Goal: Task Accomplishment & Management: Use online tool/utility

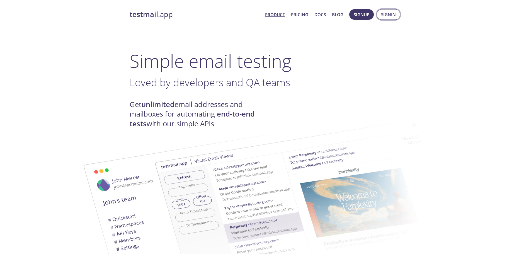
click at [381, 14] on button "Signin" at bounding box center [389, 14] width 24 height 11
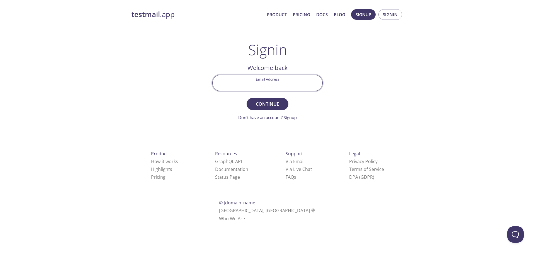
click at [283, 82] on input "Email Address" at bounding box center [268, 83] width 110 height 16
type input "[PERSON_NAME][EMAIL_ADDRESS][PERSON_NAME][DOMAIN_NAME]"
click at [280, 99] on button "Continue" at bounding box center [268, 104] width 42 height 12
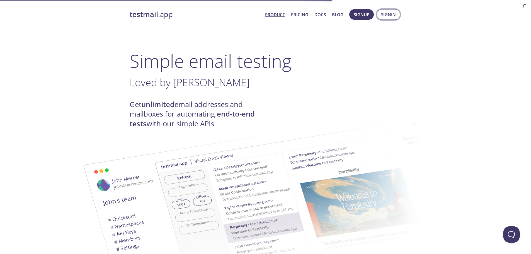
click at [382, 14] on span "Signin" at bounding box center [388, 14] width 15 height 7
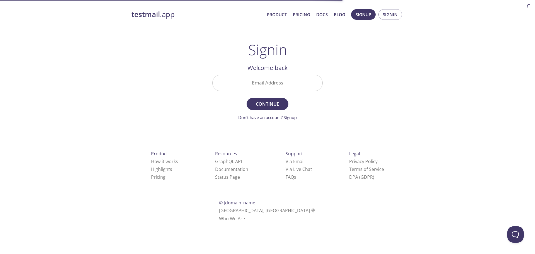
drag, startPoint x: 276, startPoint y: 84, endPoint x: 283, endPoint y: 86, distance: 7.1
click at [276, 84] on input "Email Address" at bounding box center [268, 83] width 110 height 16
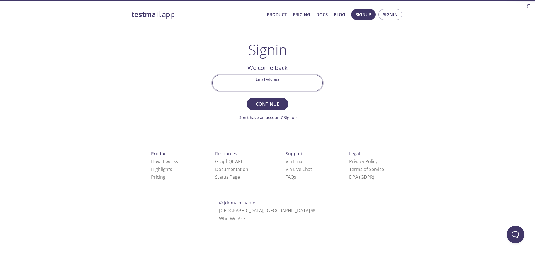
type input "nabeelhaider.b@gmail.com"
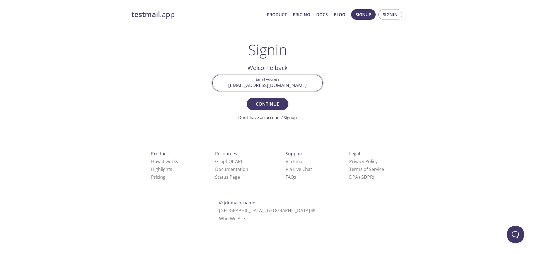
click at [272, 83] on input "nabeelhaider.b@gmail.com" at bounding box center [268, 83] width 110 height 16
click at [272, 83] on input "Email Address" at bounding box center [268, 83] width 110 height 16
type input "[PERSON_NAME][EMAIL_ADDRESS][PERSON_NAME][DOMAIN_NAME]"
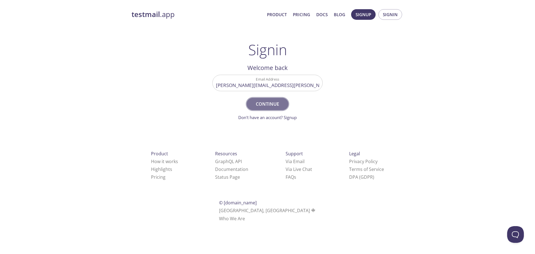
click at [274, 103] on span "Continue" at bounding box center [268, 104] width 30 height 8
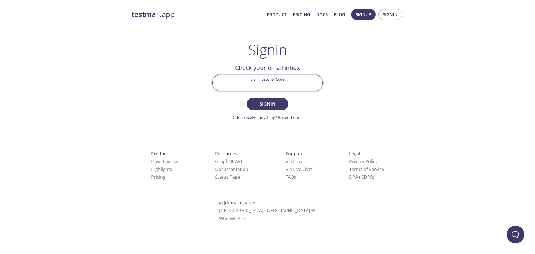
click at [278, 80] on input "Signin Security Code" at bounding box center [268, 83] width 110 height 16
paste input "BH4SNHK"
type input "BH4SNHK"
click at [247, 98] on button "Signin" at bounding box center [268, 104] width 42 height 12
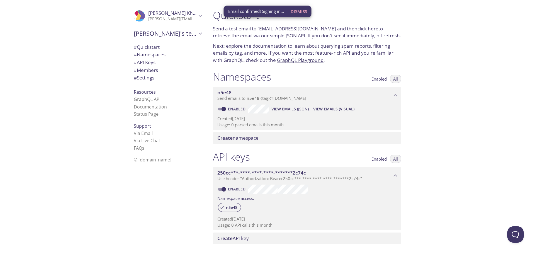
click at [303, 9] on span "Dismiss" at bounding box center [299, 11] width 16 height 7
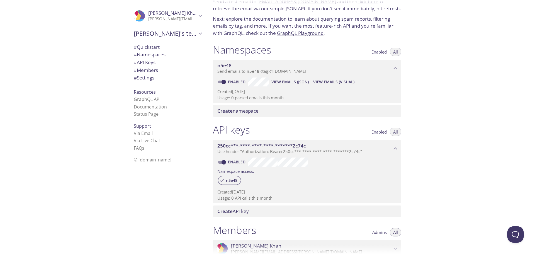
scroll to position [27, 0]
click at [277, 79] on span "View Emails (JSON)" at bounding box center [290, 81] width 37 height 7
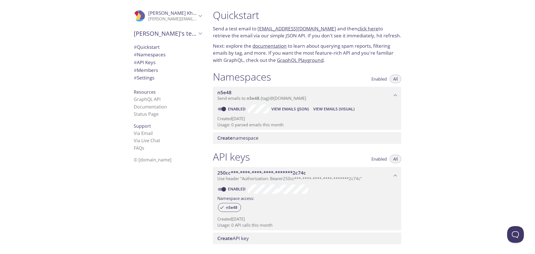
click at [297, 28] on link "n5e48.test@inbox.testmail.app" at bounding box center [297, 28] width 79 height 6
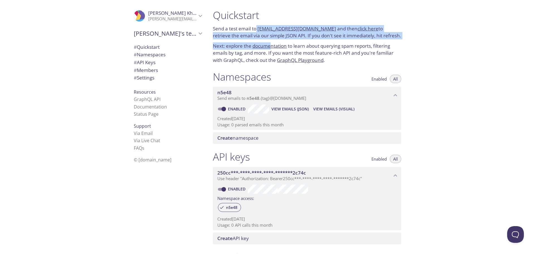
drag, startPoint x: 257, startPoint y: 28, endPoint x: 270, endPoint y: 45, distance: 21.5
click at [270, 45] on div "Quickstart Send a test email to n5e48.test@inbox.testmail.app and then click he…" at bounding box center [307, 37] width 197 height 62
click at [260, 28] on link "n5e48.test@inbox.testmail.app" at bounding box center [297, 28] width 79 height 6
click at [274, 30] on link "n5e48.test@inbox.testmail.app" at bounding box center [297, 28] width 79 height 6
click at [256, 28] on p "Send a test email to n5e48.test@inbox.testmail.app and then click here to retri…" at bounding box center [307, 32] width 188 height 14
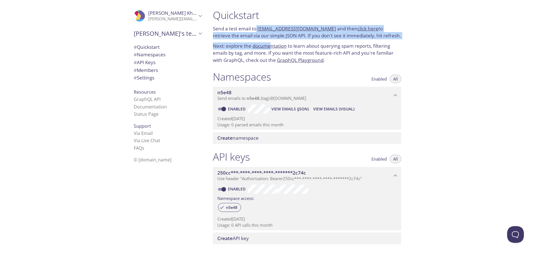
drag, startPoint x: 257, startPoint y: 28, endPoint x: 327, endPoint y: 25, distance: 70.0
click at [327, 25] on p "Send a test email to n5e48.test@inbox.testmail.app and then click here to retri…" at bounding box center [307, 32] width 188 height 14
copy p "n5e48.test@inbox.testmail.app"
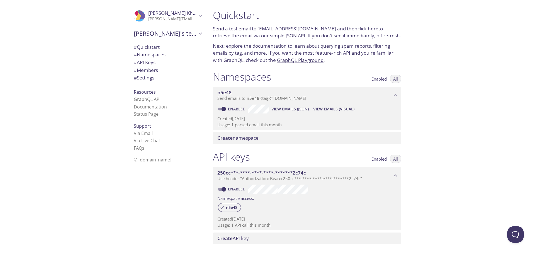
click at [360, 29] on link "click here" at bounding box center [368, 28] width 21 height 6
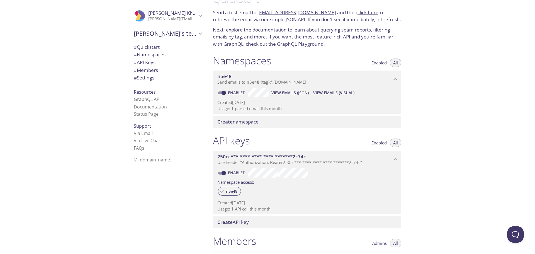
scroll to position [16, 0]
